Goal: Task Accomplishment & Management: Use online tool/utility

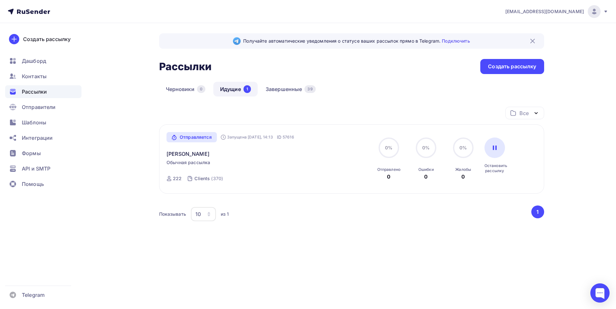
click at [26, 89] on span "Рассылки" at bounding box center [34, 92] width 25 height 8
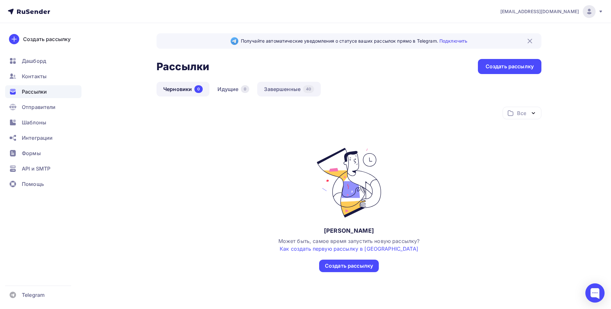
click at [274, 89] on link "Завершенные 40" at bounding box center [288, 89] width 63 height 15
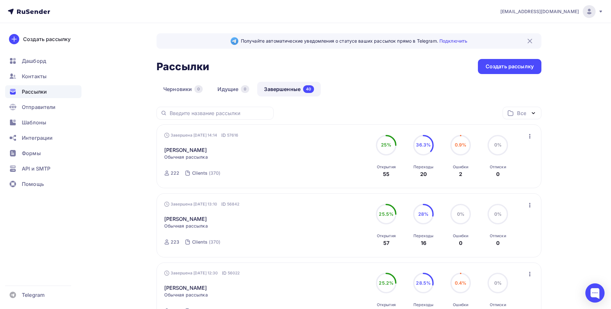
click at [531, 137] on icon "button" at bounding box center [530, 136] width 8 height 8
click at [505, 180] on div "Копировать в новую" at bounding box center [501, 179] width 66 height 8
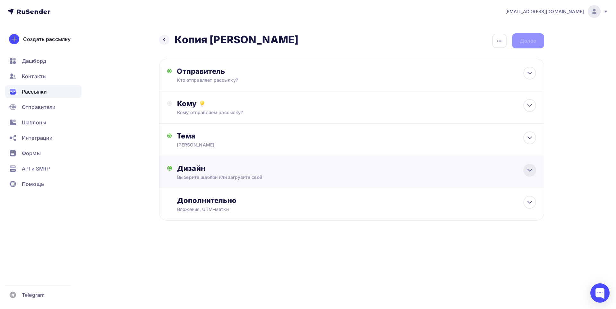
click at [531, 170] on icon at bounding box center [530, 170] width 8 height 8
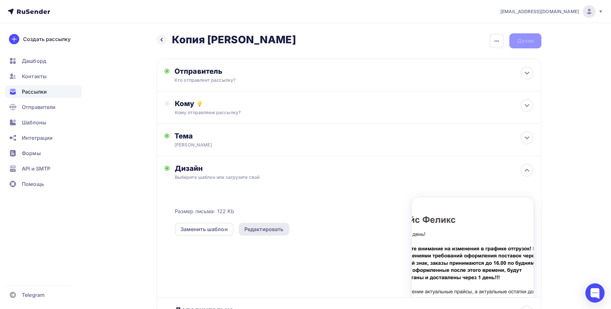
click at [287, 233] on div "Редактировать" at bounding box center [264, 229] width 51 height 13
